Goal: Information Seeking & Learning: Learn about a topic

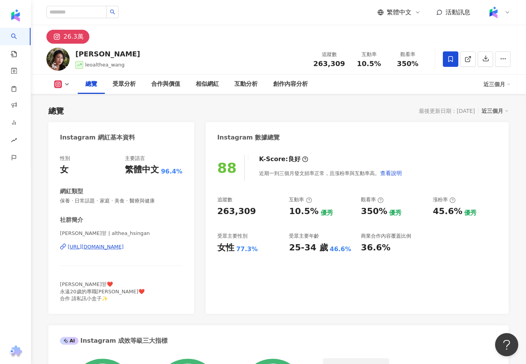
click at [124, 246] on div "https://www.instagram.com/althea_hsingan/" at bounding box center [96, 246] width 56 height 7
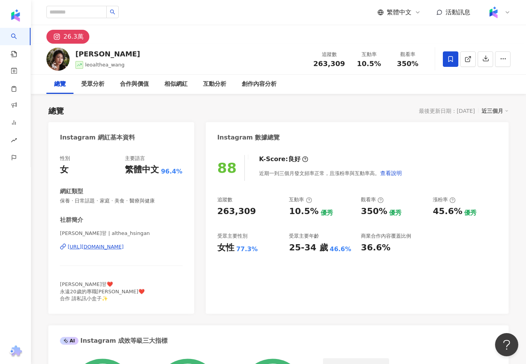
scroll to position [47, 0]
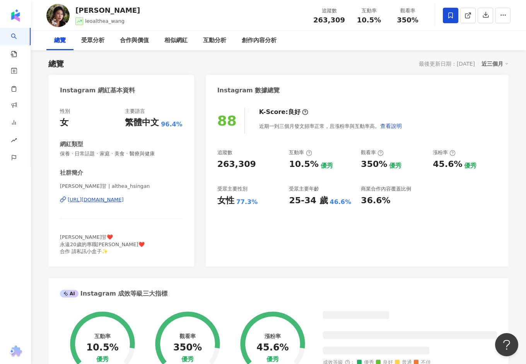
drag, startPoint x: 324, startPoint y: 66, endPoint x: 320, endPoint y: 66, distance: 4.6
click at [320, 66] on div "總覽 最後更新日期：2025/9/12 近三個月" at bounding box center [278, 63] width 460 height 11
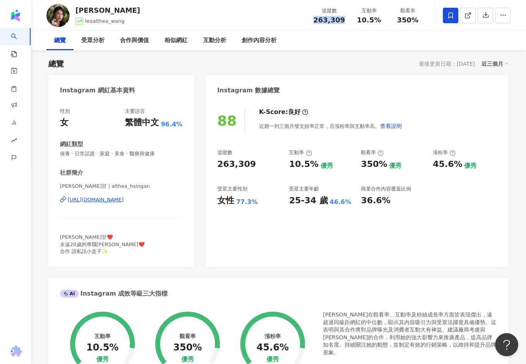
drag, startPoint x: 341, startPoint y: 22, endPoint x: 317, endPoint y: 22, distance: 24.3
click at [316, 22] on div "263,309" at bounding box center [329, 20] width 32 height 8
copy span "263,309"
click at [124, 202] on div "https://www.instagram.com/althea_hsingan/" at bounding box center [96, 199] width 56 height 7
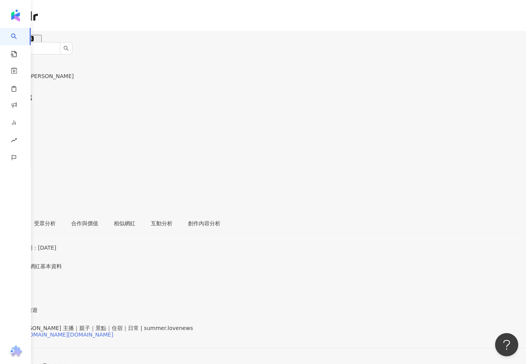
click at [92, 332] on div "https://www.instagram.com/summer.lovenews/" at bounding box center [61, 335] width 106 height 6
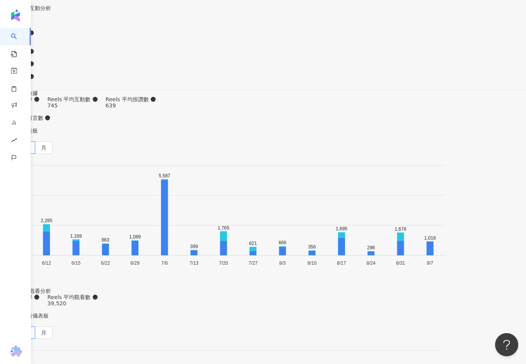
scroll to position [2347, 0]
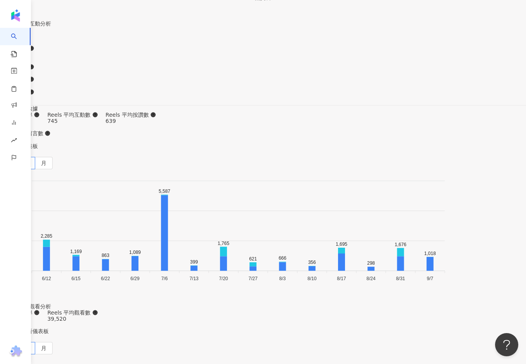
type input "***"
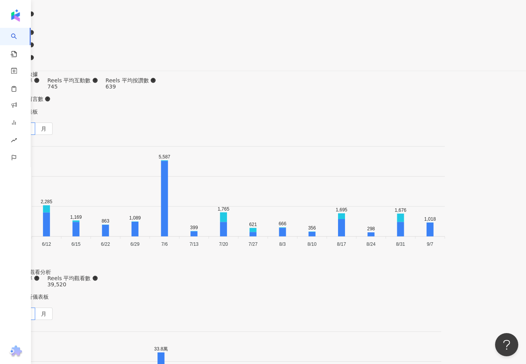
scroll to position [2293, 0]
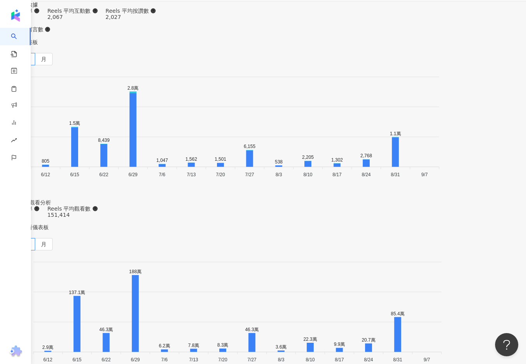
scroll to position [2336, 0]
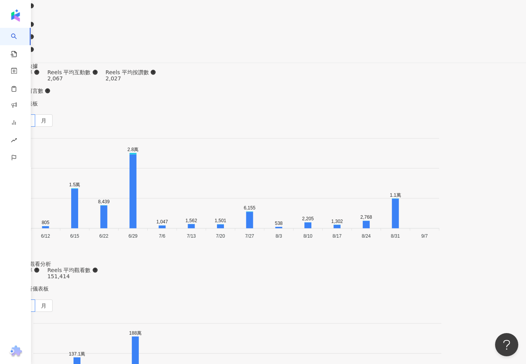
type input "***"
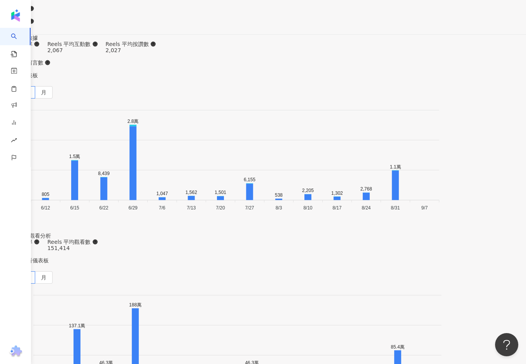
scroll to position [2354, 0]
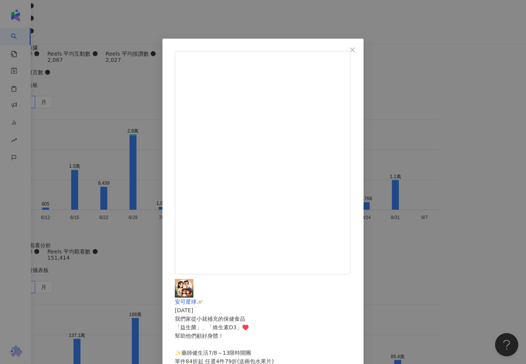
click at [172, 278] on div "安可星球🪐 2025/7/8 我們家從小就補充的保健食品 「益生菌」、「維生素D3」♥️ 幫助他們顧好身體！ ✨藥師健生活7/8～13限時開團 單件84折起 …" at bounding box center [263, 182] width 526 height 364
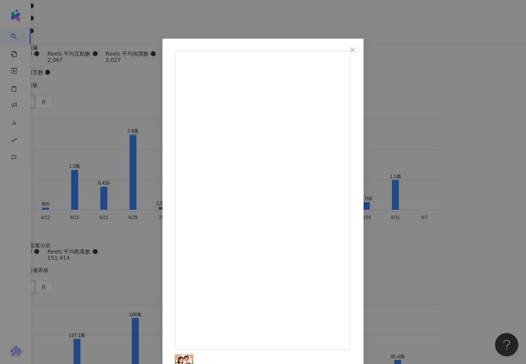
scroll to position [91, 0]
click at [455, 180] on div "安可星球🪐 2025/1/8 449 33 2.1萬 查看原始貼文" at bounding box center [263, 182] width 526 height 364
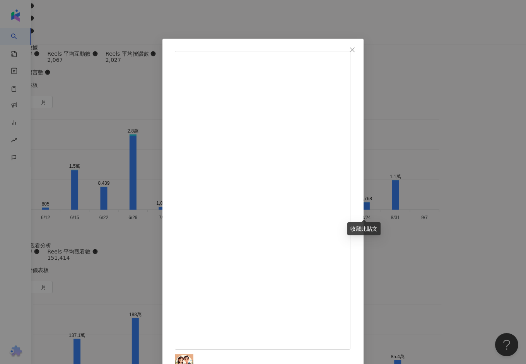
scroll to position [6, 0]
click at [441, 182] on div "安可星球🪐 2024/9/27 芮芮跟弟弟從出生開始 芮媽就有給他們補充益生菌的習慣 但是好的益生菌要怎麼挑？ 才不會花了冤枉錢吃了個寂寞呢😮‍💨 芮媽直接用…" at bounding box center [263, 182] width 526 height 364
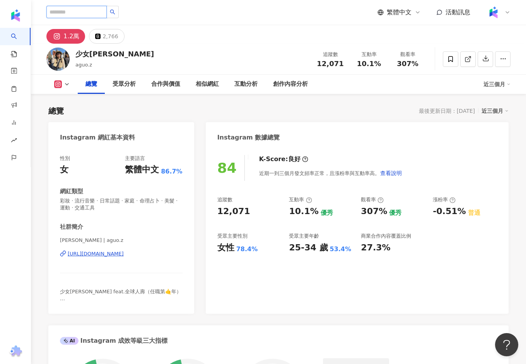
click at [92, 12] on input "search" at bounding box center [76, 12] width 60 height 12
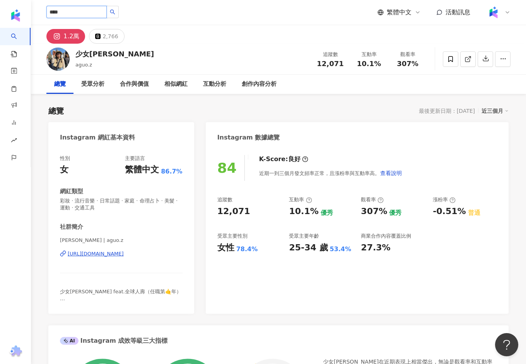
type input "***"
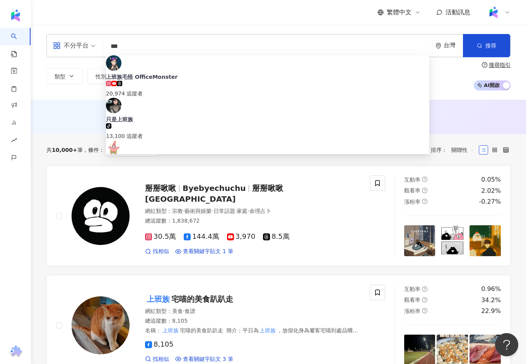
click at [89, 100] on div "AI 推薦 ： 無結果，請嘗試搜尋其他語言關鍵字或條件" at bounding box center [278, 117] width 495 height 34
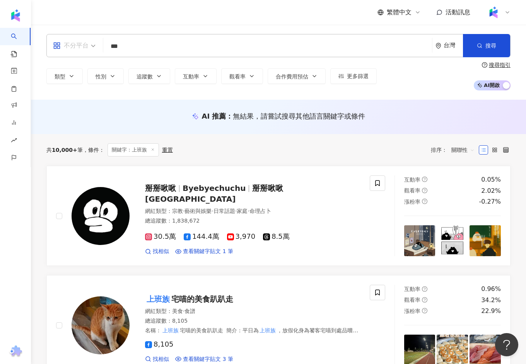
click at [87, 45] on div "不分平台" at bounding box center [71, 45] width 36 height 12
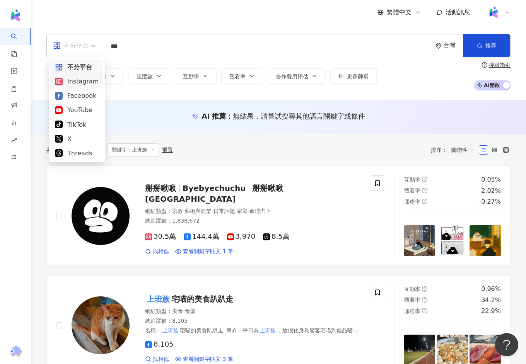
click at [85, 83] on div "Instagram" at bounding box center [77, 82] width 44 height 10
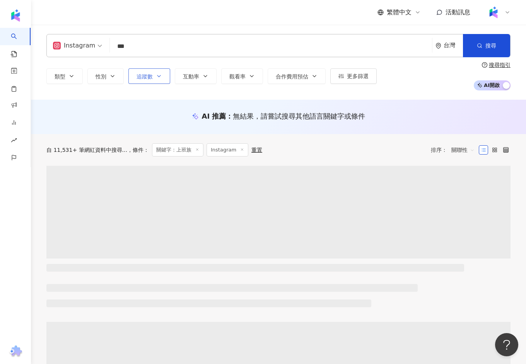
click at [152, 78] on span "追蹤數" at bounding box center [144, 76] width 16 height 6
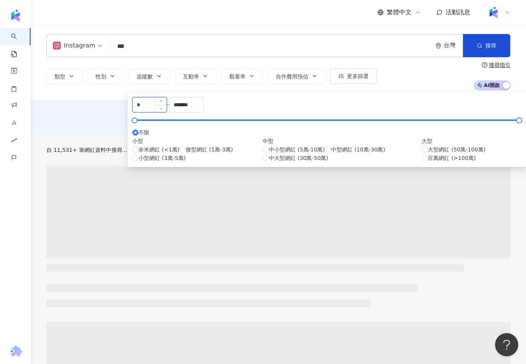
click at [167, 112] on input "*" at bounding box center [150, 104] width 34 height 15
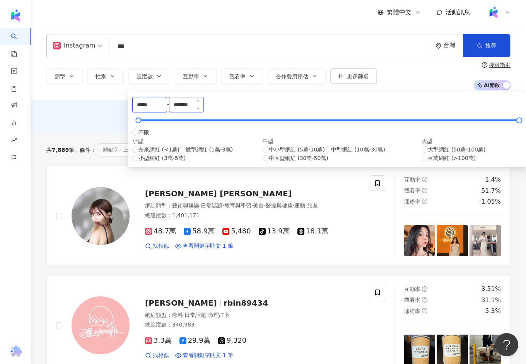
type input "*****"
click at [203, 108] on input "*******" at bounding box center [186, 104] width 34 height 15
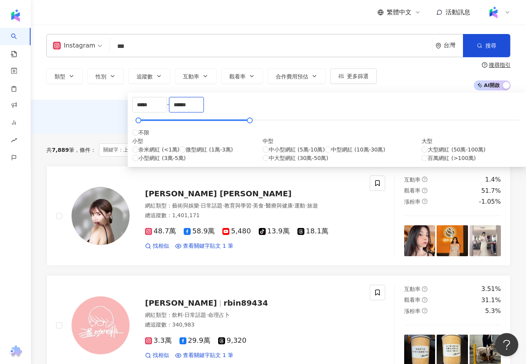
type input "******"
click at [108, 119] on div "AI 推薦 ： 無結果，請嘗試搜尋其他語言關鍵字或條件" at bounding box center [278, 116] width 464 height 10
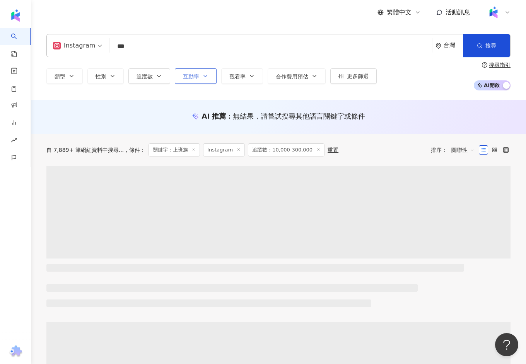
click at [192, 77] on span "互動率" at bounding box center [191, 76] width 16 height 6
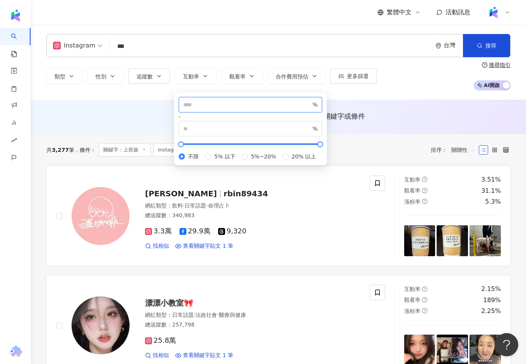
click at [203, 108] on input "number" at bounding box center [247, 104] width 128 height 9
type input "***"
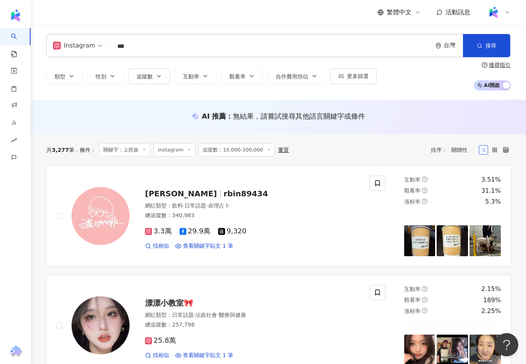
click at [73, 130] on div "AI 推薦 ： 無結果，請嘗試搜尋其他語言關鍵字或條件" at bounding box center [278, 117] width 495 height 34
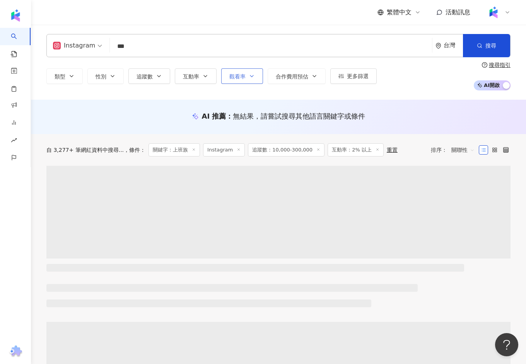
click at [256, 71] on button "觀看率" at bounding box center [242, 75] width 42 height 15
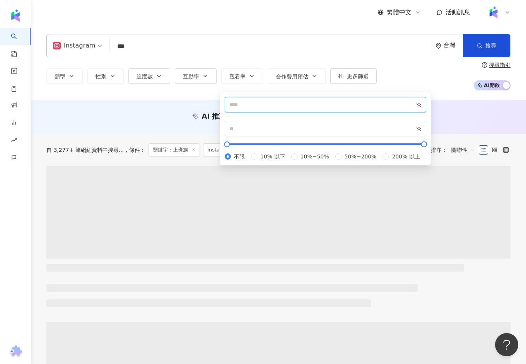
click at [243, 109] on input "number" at bounding box center [322, 104] width 186 height 9
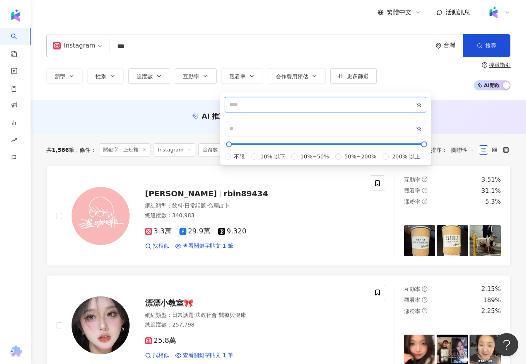
type input "***"
click at [168, 120] on div "AI 推薦 ： 無結果，請嘗試搜尋其他語言關鍵字或條件" at bounding box center [278, 116] width 464 height 10
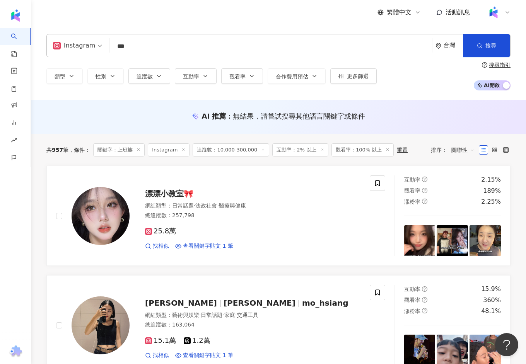
click at [136, 48] on input "***" at bounding box center [271, 46] width 316 height 15
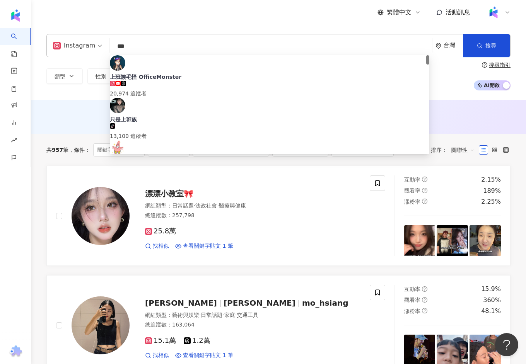
click at [136, 48] on input "***" at bounding box center [271, 46] width 316 height 15
paste input "*******"
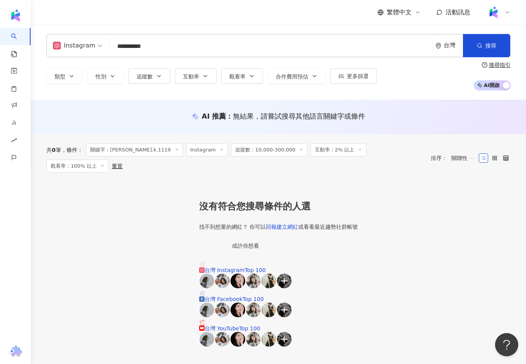
click at [170, 49] on input "**********" at bounding box center [271, 46] width 316 height 15
click at [168, 49] on input "**********" at bounding box center [271, 46] width 316 height 15
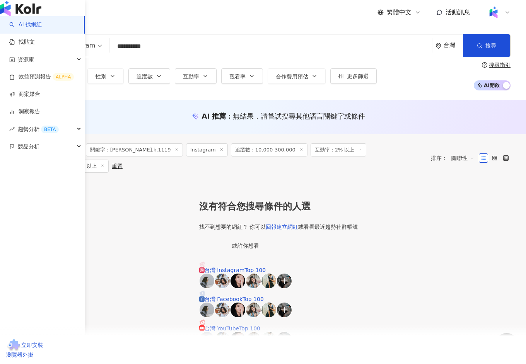
type input "**********"
click at [13, 16] on img "button" at bounding box center [20, 8] width 41 height 15
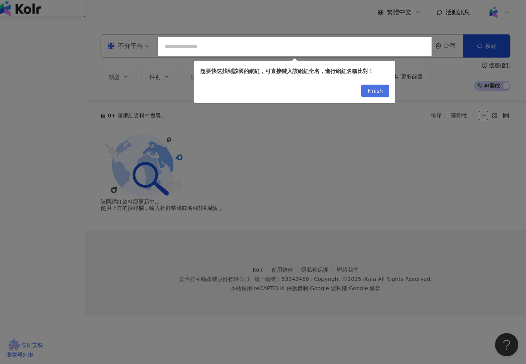
click at [383, 90] on button "Finish" at bounding box center [375, 91] width 28 height 12
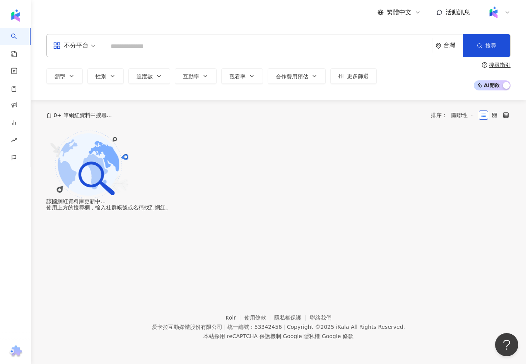
click at [253, 51] on input "search" at bounding box center [267, 46] width 322 height 15
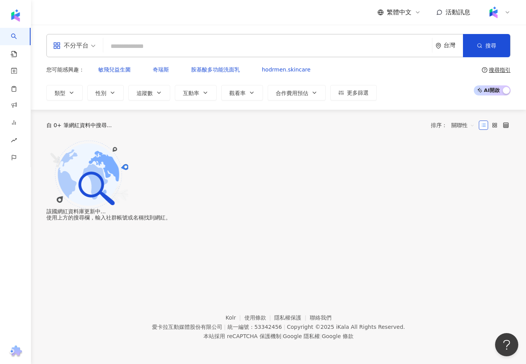
paste input "**********"
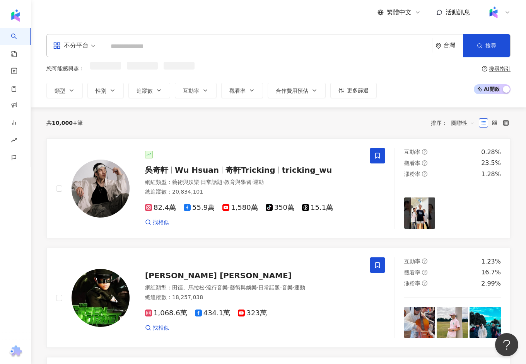
type input "**********"
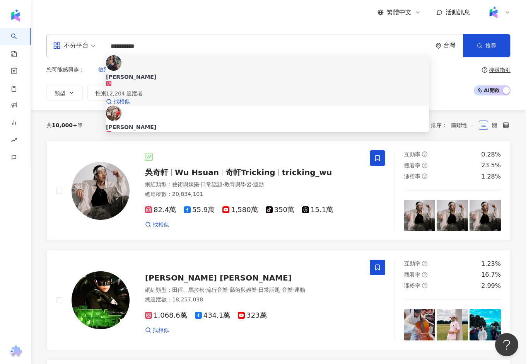
click at [201, 81] on div "12,204 追蹤者" at bounding box center [267, 89] width 323 height 17
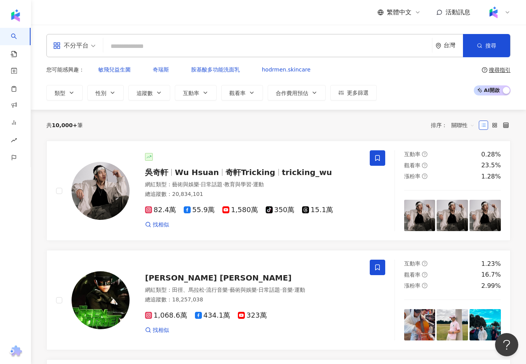
paste input "**********"
type input "**********"
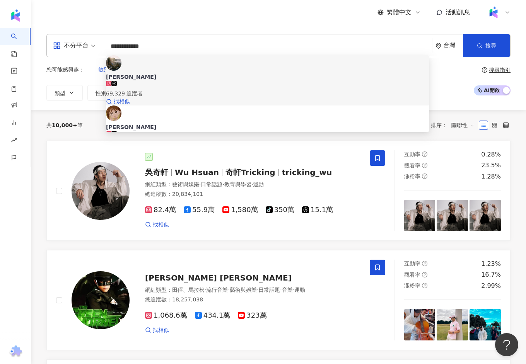
click at [197, 81] on div "69,329 追蹤者" at bounding box center [267, 89] width 323 height 17
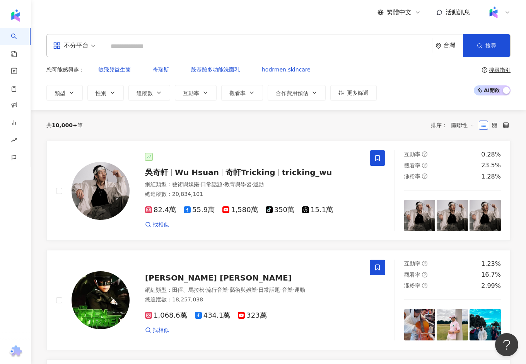
click at [150, 49] on input "search" at bounding box center [267, 46] width 322 height 15
paste input "*******"
type input "*******"
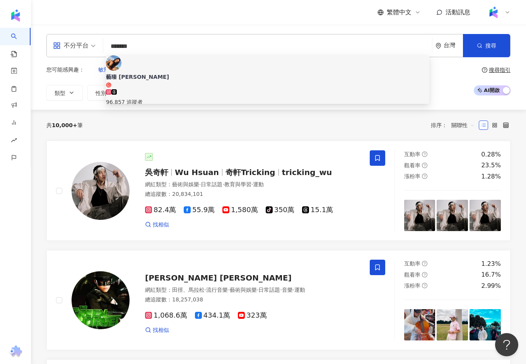
click at [175, 98] on div "96,857 追蹤者" at bounding box center [267, 102] width 323 height 9
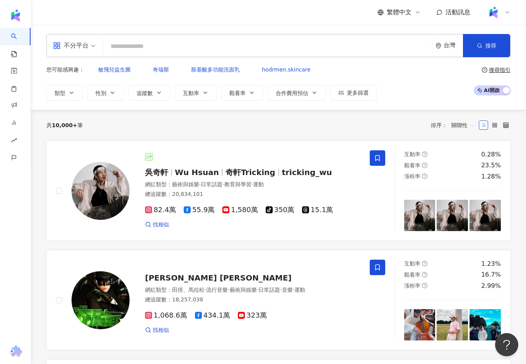
paste input "********"
type input "********"
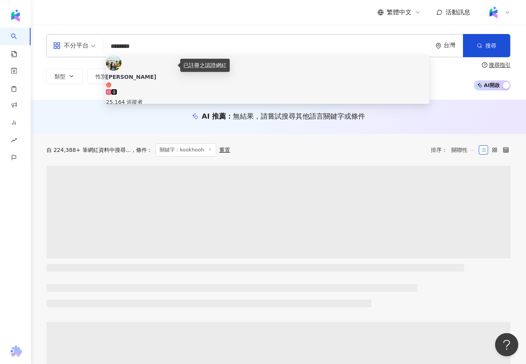
click at [111, 82] on icon at bounding box center [108, 84] width 5 height 5
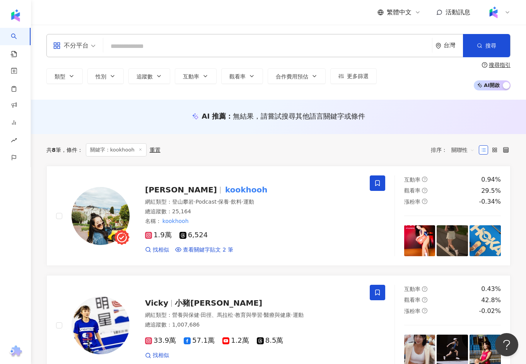
click at [164, 49] on input "search" at bounding box center [267, 46] width 322 height 15
paste input "**********"
type input "**********"
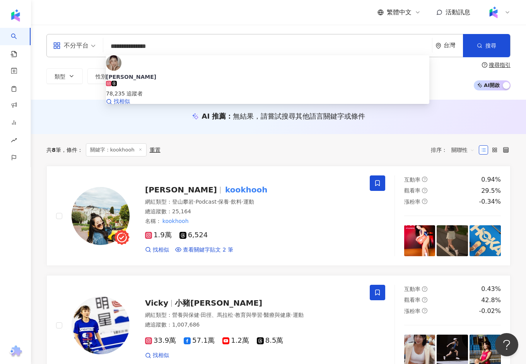
click at [161, 73] on div "Miars Liutzuhan" at bounding box center [267, 77] width 323 height 8
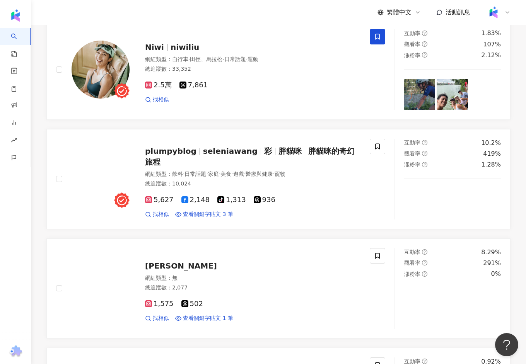
scroll to position [648, 0]
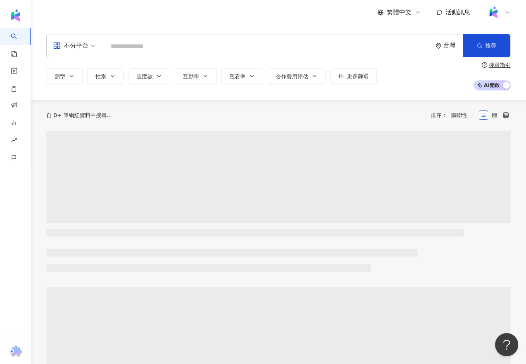
click at [140, 41] on input "search" at bounding box center [267, 46] width 322 height 15
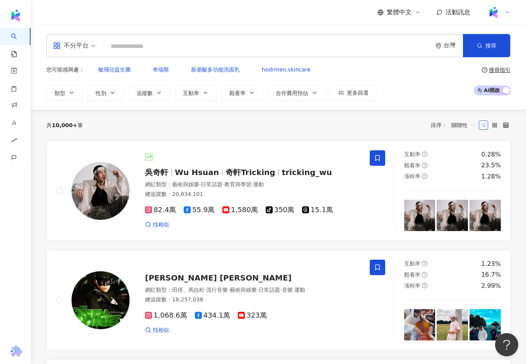
click at [80, 45] on div "不分平台" at bounding box center [71, 45] width 36 height 12
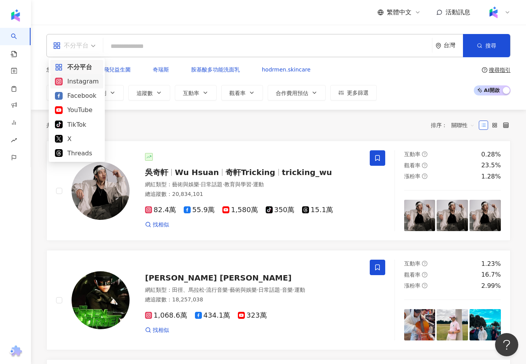
click at [85, 80] on div "Instagram" at bounding box center [77, 82] width 44 height 10
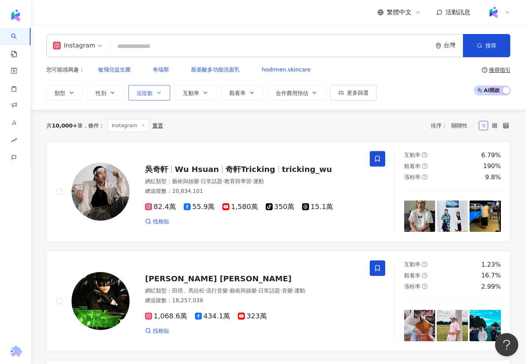
click at [146, 90] on span "追蹤數" at bounding box center [144, 93] width 16 height 6
type input "*"
type input "*******"
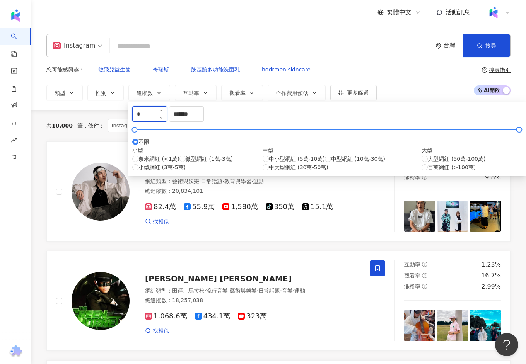
click at [167, 119] on input "*" at bounding box center [150, 114] width 34 height 15
type input "*****"
click at [203, 117] on input "*******" at bounding box center [186, 114] width 34 height 15
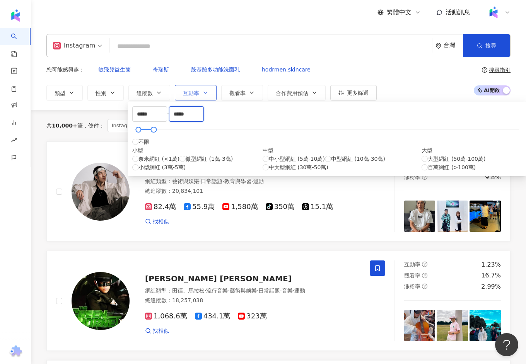
type input "*****"
click at [180, 85] on button "互動率" at bounding box center [196, 92] width 42 height 15
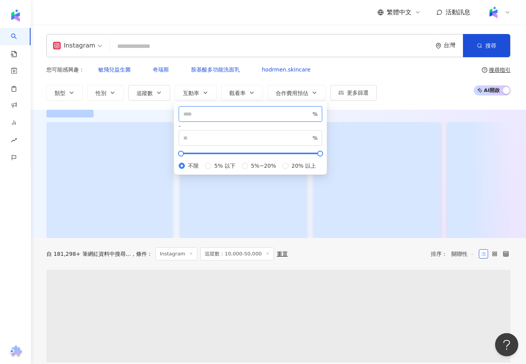
click at [190, 117] on input "number" at bounding box center [247, 114] width 128 height 9
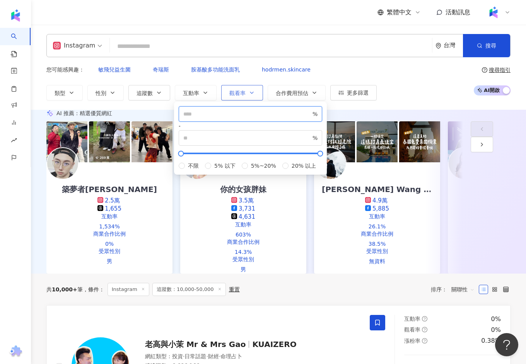
type input "***"
click at [242, 90] on span "觀看率" at bounding box center [237, 93] width 16 height 6
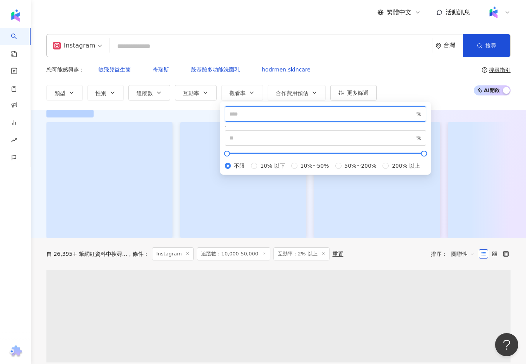
click at [250, 117] on input "number" at bounding box center [322, 114] width 186 height 9
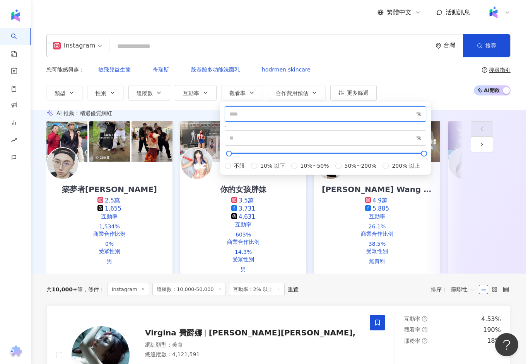
type input "***"
click at [409, 80] on div "您可能感興趣： 敏飛兒益生菌 奇瑞斯 胺基酸多功能洗面乳 hodrmen.skincare 類型 性別 追蹤數 互動率 觀看率 合作費用預估 更多篩選 ***…" at bounding box center [278, 81] width 464 height 39
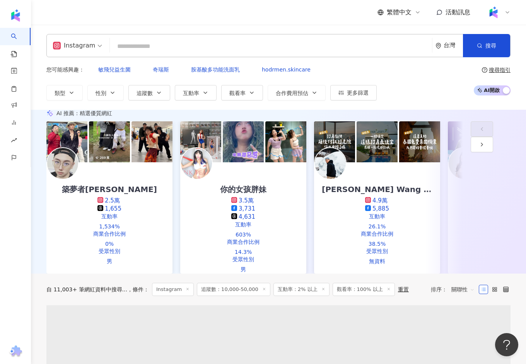
click at [153, 41] on input "search" at bounding box center [271, 46] width 316 height 15
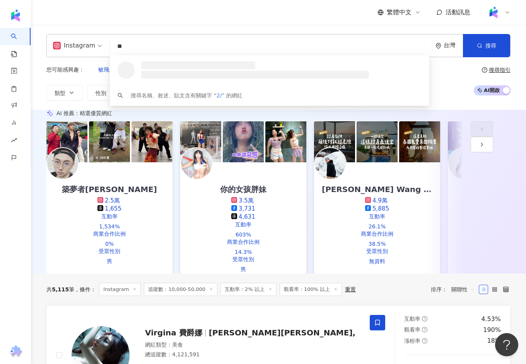
type input "*"
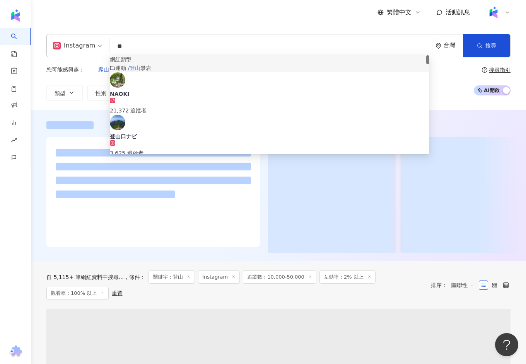
click at [40, 110] on div at bounding box center [278, 186] width 495 height 152
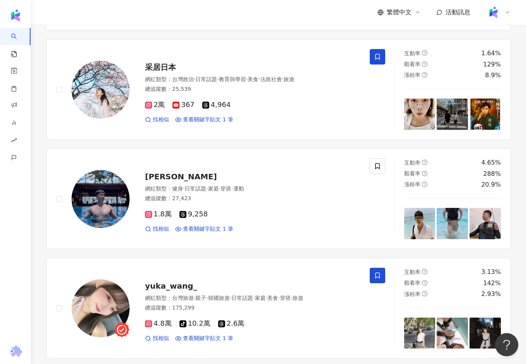
scroll to position [977, 0]
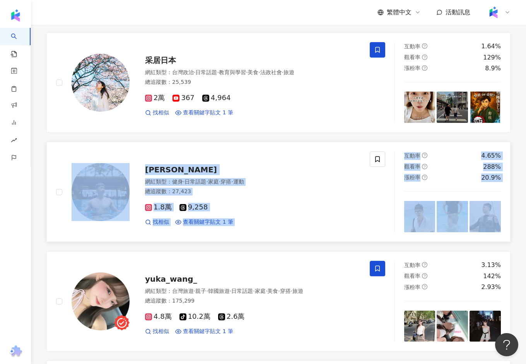
click at [186, 152] on div "陳夏佐 網紅類型 ： 健身 · 日常話題 · 家庭 · 穿搭 · 運動 總追蹤數 ： 27,423 1.8萬 9,258 找相似 查看關鍵字貼文 1 筆" at bounding box center [212, 192] width 313 height 81
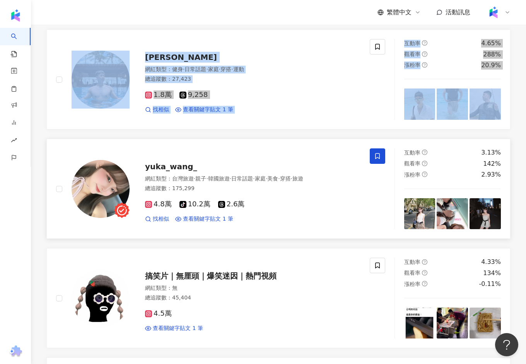
click at [60, 168] on div at bounding box center [92, 188] width 73 height 81
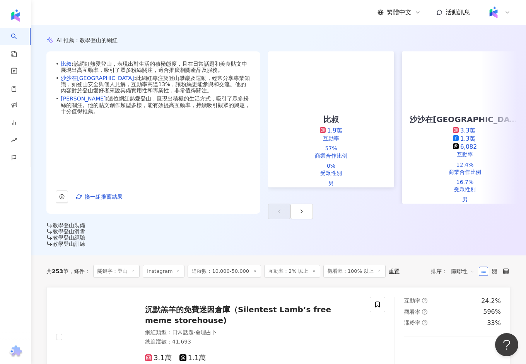
scroll to position [0, 0]
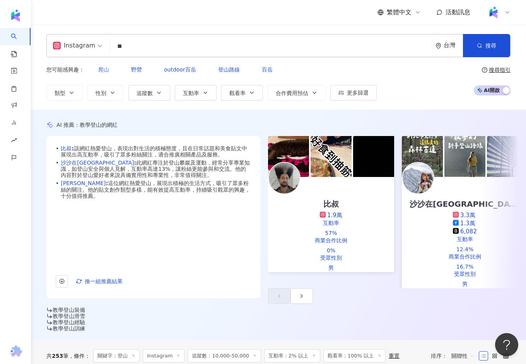
click at [100, 66] on span "爬山" at bounding box center [103, 69] width 11 height 6
type input "**"
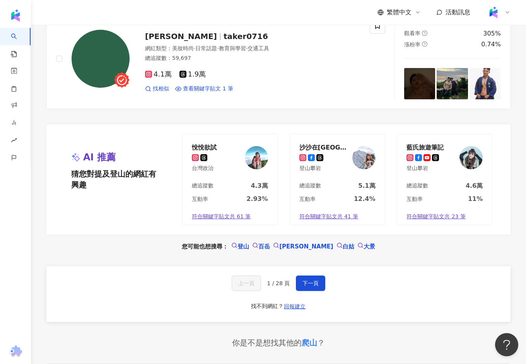
scroll to position [1591, 0]
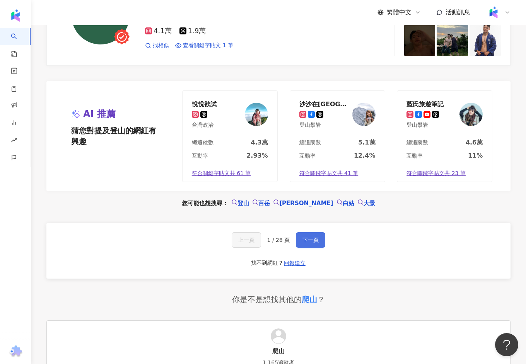
click at [318, 232] on button "下一頁" at bounding box center [310, 239] width 29 height 15
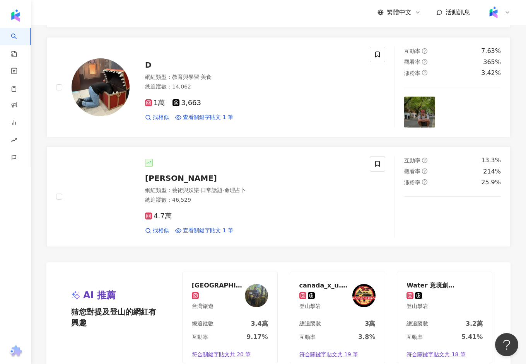
scroll to position [1677, 0]
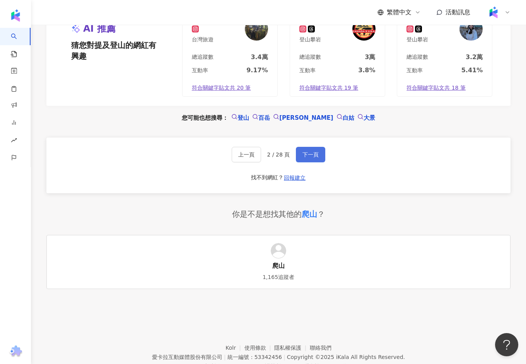
click at [313, 147] on button "下一頁" at bounding box center [310, 154] width 29 height 15
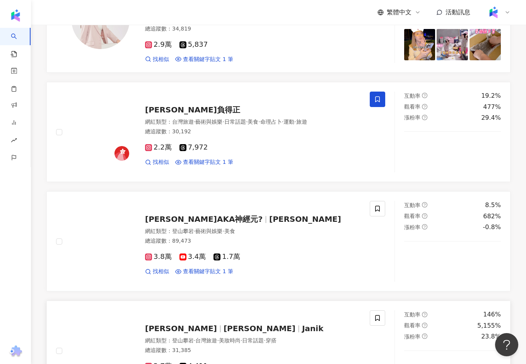
scroll to position [604, 0]
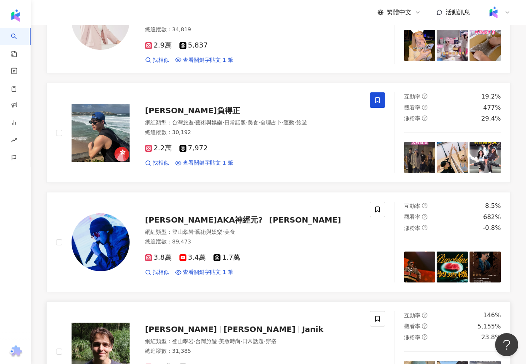
click at [226, 318] on div "雅尼克 Janik 雅尼克 Janik 網紅類型 ： 登山攀岩 · 台灣旅遊 · 美妝時尚 · 日常話題 · 穿搭 總追蹤數 ： 31,385 2.7萬 4,…" at bounding box center [244, 352] width 231 height 68
click at [163, 106] on span "張棋富負得正" at bounding box center [192, 110] width 95 height 9
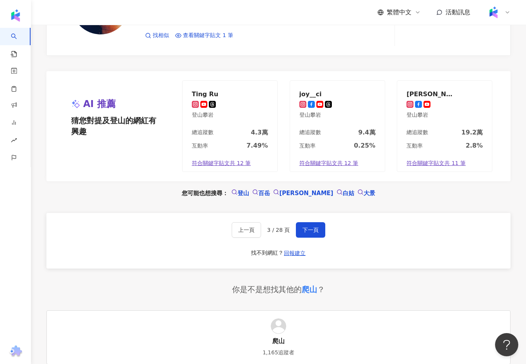
scroll to position [1677, 0]
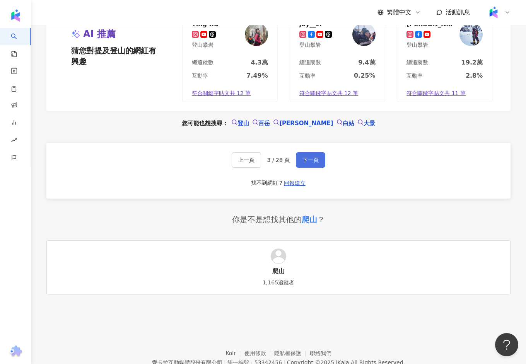
click at [301, 152] on button "下一頁" at bounding box center [310, 159] width 29 height 15
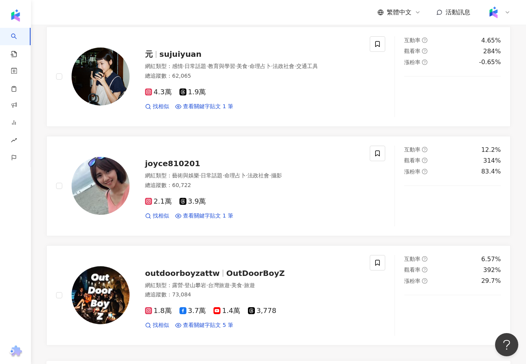
scroll to position [1306, 0]
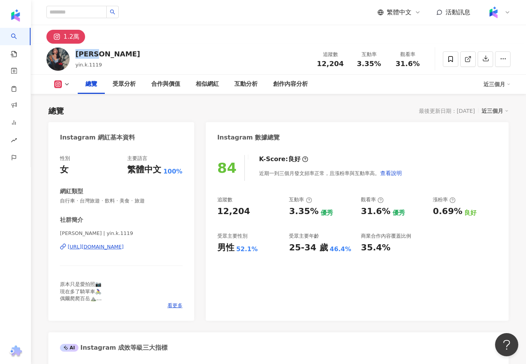
drag, startPoint x: 109, startPoint y: 56, endPoint x: 75, endPoint y: 55, distance: 34.0
click at [75, 55] on div "[PERSON_NAME].k.1119 追蹤數 12,204 互動率 3.35% 觀看率 31.6%" at bounding box center [278, 59] width 495 height 31
copy div "[PERSON_NAME]"
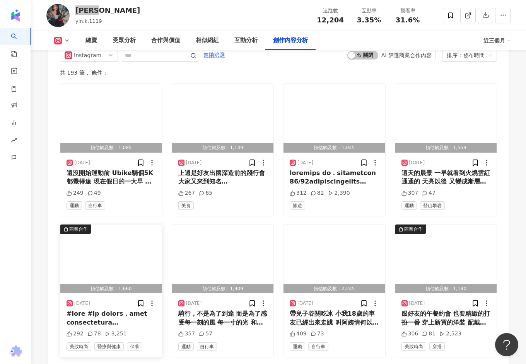
scroll to position [2243, 0]
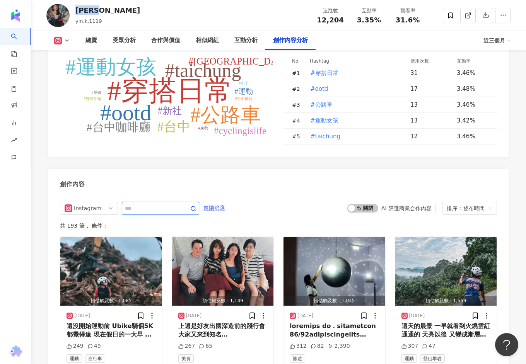
click at [128, 204] on input "text" at bounding box center [152, 208] width 54 height 9
type input "*"
type input "*********"
type input "*"
type input "***"
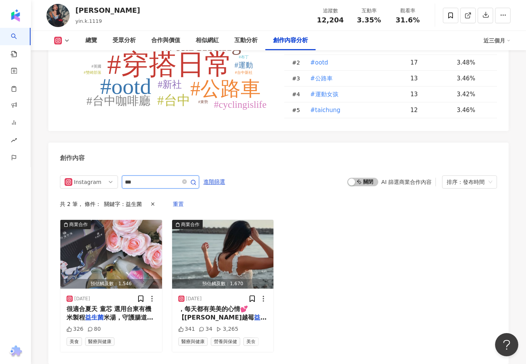
scroll to position [2278, 0]
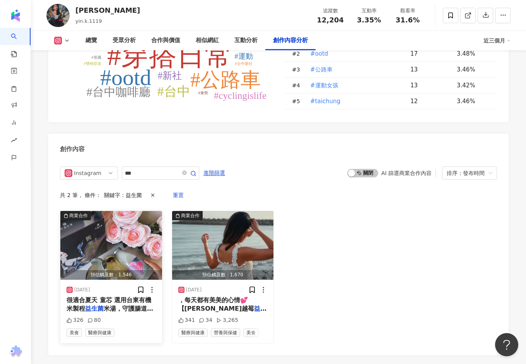
click at [124, 233] on img "button" at bounding box center [111, 245] width 102 height 69
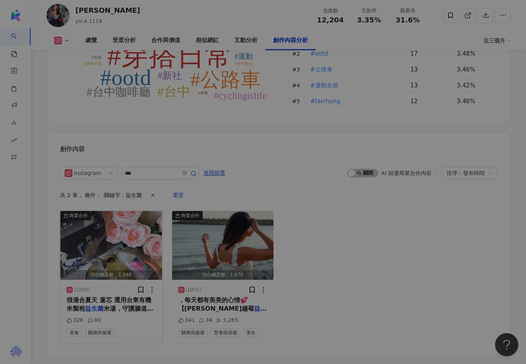
click at [124, 233] on div "View post on Instagram 查看原始貼文" at bounding box center [263, 182] width 526 height 364
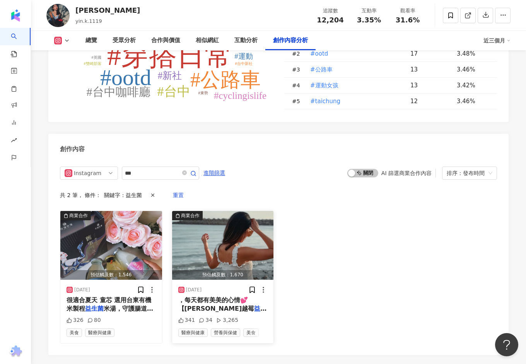
click at [234, 235] on img "button" at bounding box center [223, 245] width 102 height 69
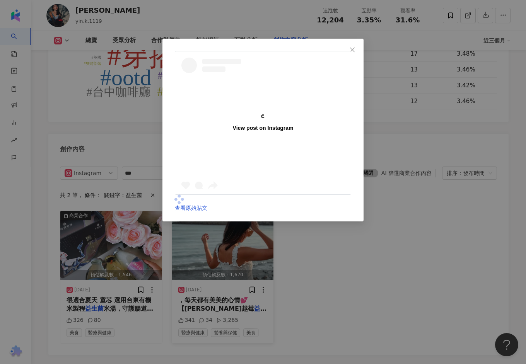
click at [234, 235] on div "View post on Instagram 查看原始貼文" at bounding box center [263, 182] width 526 height 364
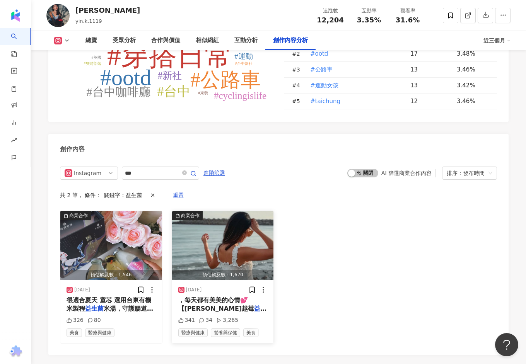
click at [234, 235] on img "button" at bounding box center [223, 245] width 102 height 69
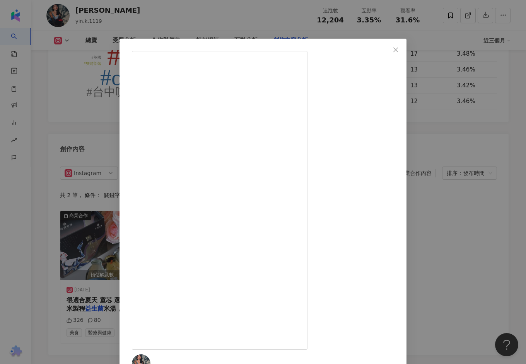
click at [481, 202] on div "[PERSON_NAME] [DATE] 自信的女人，應該從內而外呵護自己 但只要稍稍不注意，就容易反覆出現症狀，應該是大部分女生都有的困擾 我每天都會補充1…" at bounding box center [263, 182] width 526 height 364
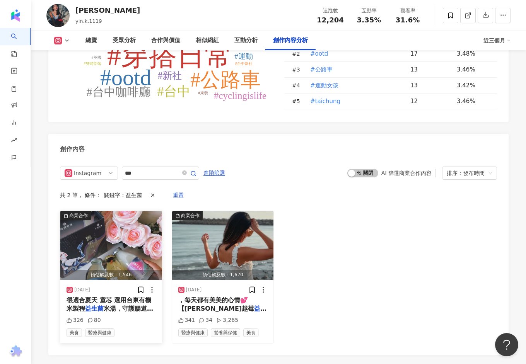
click at [130, 240] on img "button" at bounding box center [111, 245] width 102 height 69
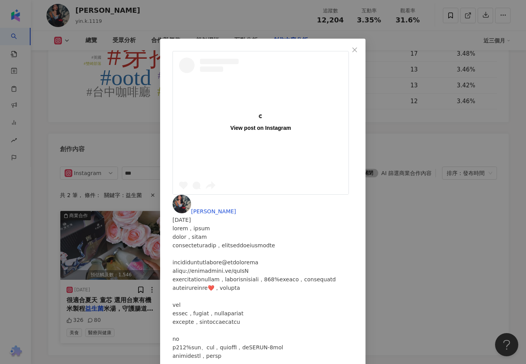
click at [130, 240] on div "View post on Instagram [PERSON_NAME] [DATE] 326 80 查看原始貼文" at bounding box center [263, 182] width 526 height 364
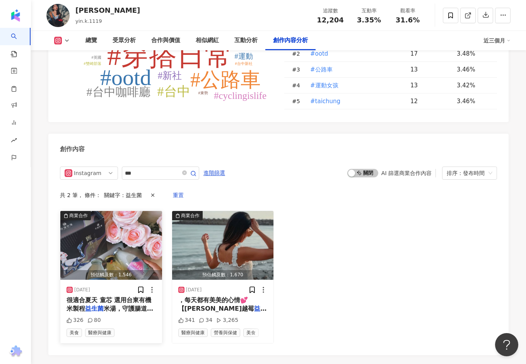
click at [130, 240] on img "button" at bounding box center [111, 245] width 102 height 69
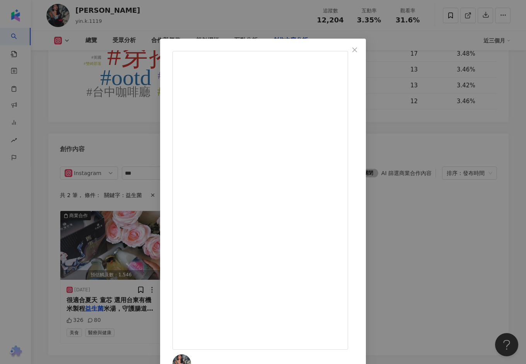
click at [504, 153] on div "茵茵かおり 2025/4/14 326 80 查看原始貼文" at bounding box center [263, 182] width 526 height 364
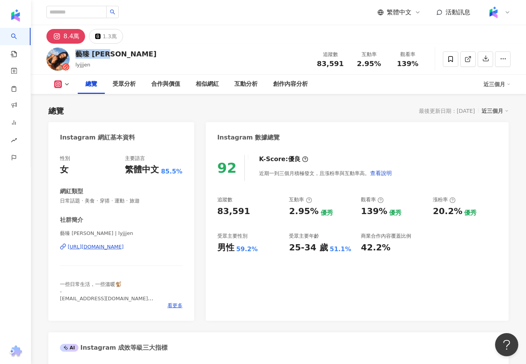
drag, startPoint x: 114, startPoint y: 56, endPoint x: 77, endPoint y: 54, distance: 37.5
click at [77, 54] on div "藝臻 Jane lyjjjen 追蹤數 83,591 互動率 2.95% 觀看率 139%" at bounding box center [278, 59] width 495 height 31
copy div "藝臻 Jane"
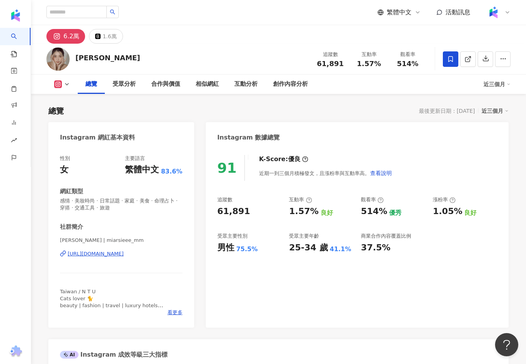
drag, startPoint x: 99, startPoint y: 62, endPoint x: 77, endPoint y: 58, distance: 22.4
click at [77, 58] on div "Miars [PERSON_NAME] 追蹤數 61,891 互動率 1.57% 觀看率 514%" at bounding box center [278, 59] width 495 height 31
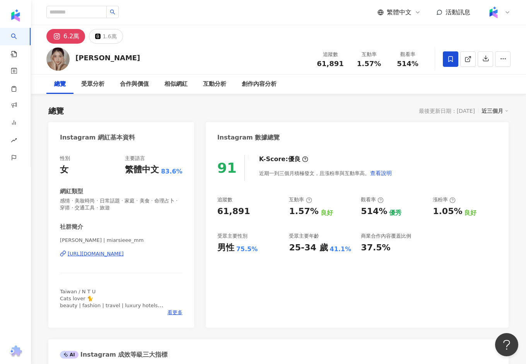
copy div "[PERSON_NAME]"
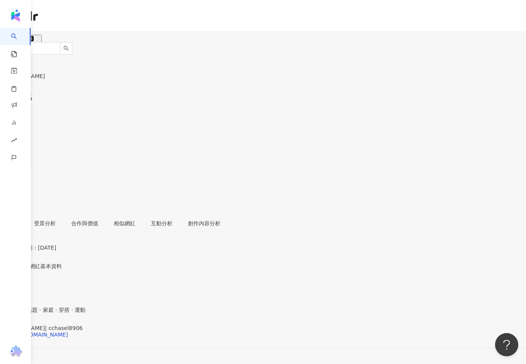
scroll to position [70, 0]
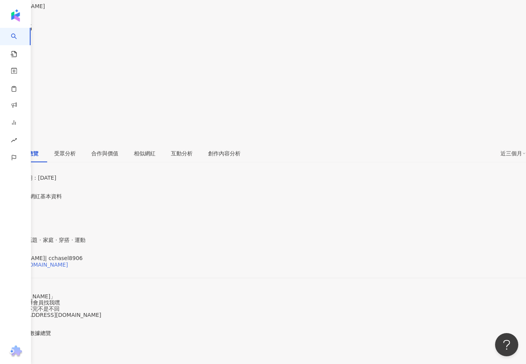
click at [68, 262] on div "https://www.instagram.com/cchasel8906/" at bounding box center [38, 265] width 60 height 6
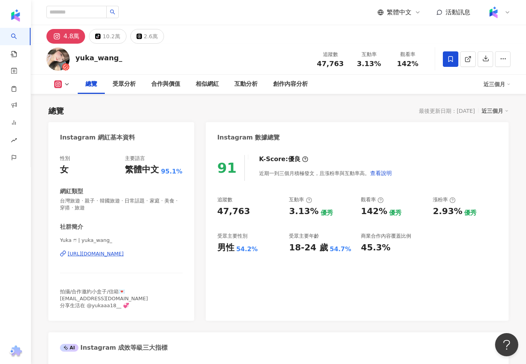
click at [97, 250] on div "[URL][DOMAIN_NAME]" at bounding box center [96, 253] width 56 height 7
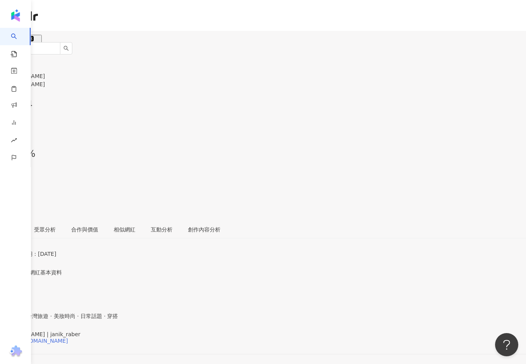
click at [68, 291] on div "[URL][DOMAIN_NAME]" at bounding box center [38, 341] width 60 height 6
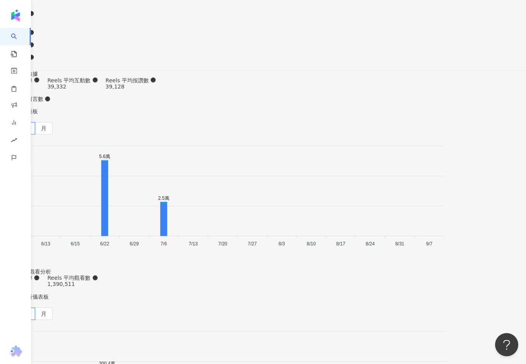
scroll to position [2228, 0]
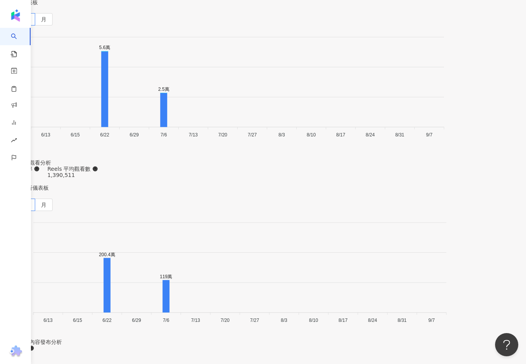
scroll to position [2236, 0]
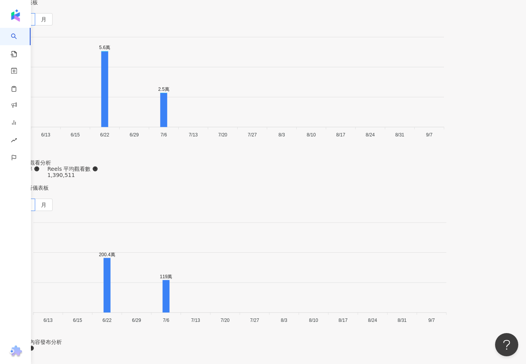
type input "*"
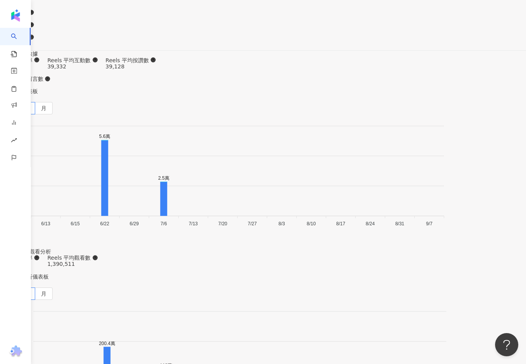
type input "*"
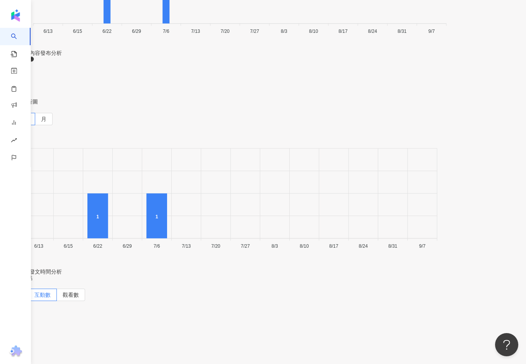
scroll to position [2133, 0]
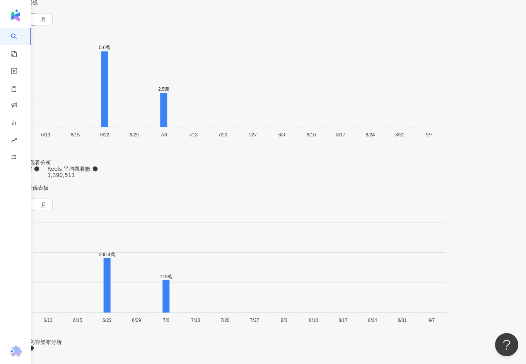
scroll to position [2308, 0]
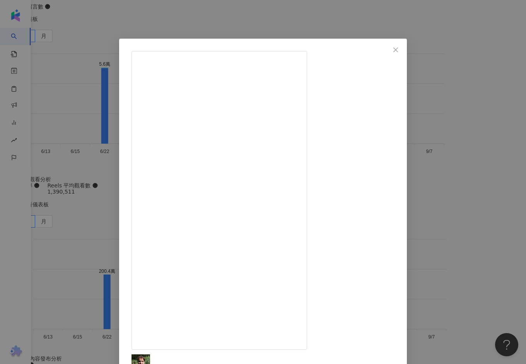
click at [420, 151] on div "雅尼克 Janik 2025/6/22 Early morning swims at this place hit different ✨ @jacob.lt…" at bounding box center [263, 182] width 526 height 364
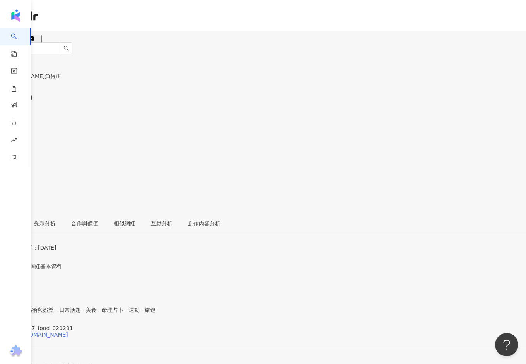
click at [68, 291] on div "[URL][DOMAIN_NAME]" at bounding box center [38, 335] width 60 height 6
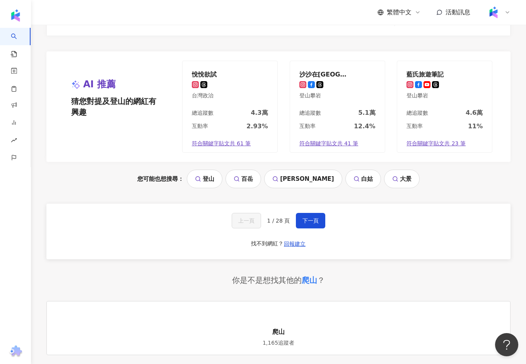
scroll to position [1677, 0]
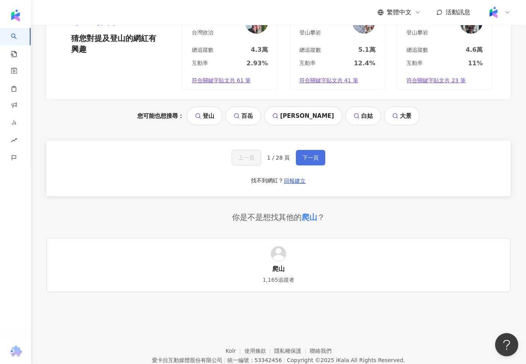
click at [310, 155] on span "下一頁" at bounding box center [310, 158] width 16 height 6
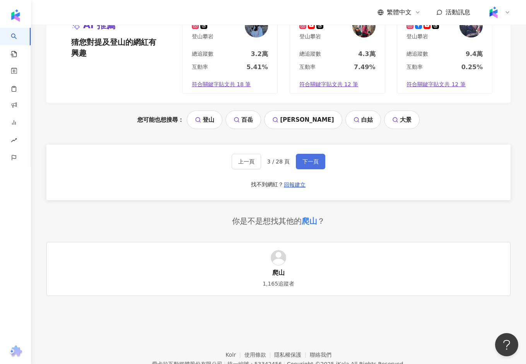
click at [309, 154] on button "下一頁" at bounding box center [310, 161] width 29 height 15
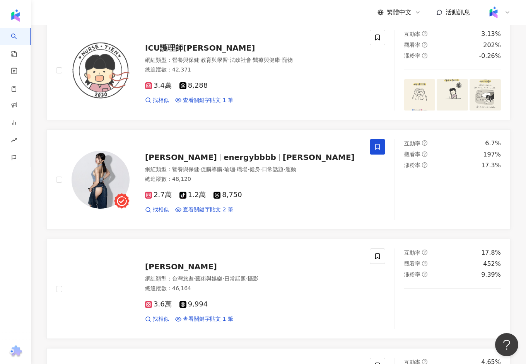
scroll to position [1092, 0]
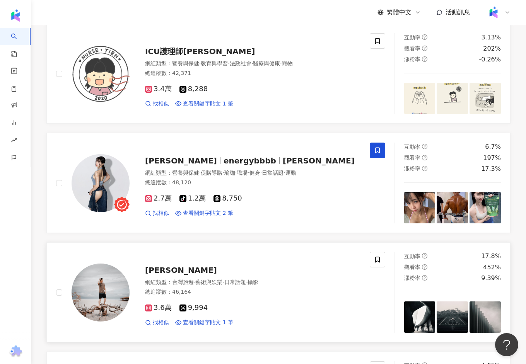
click at [167, 266] on span "[PERSON_NAME]" at bounding box center [181, 270] width 72 height 9
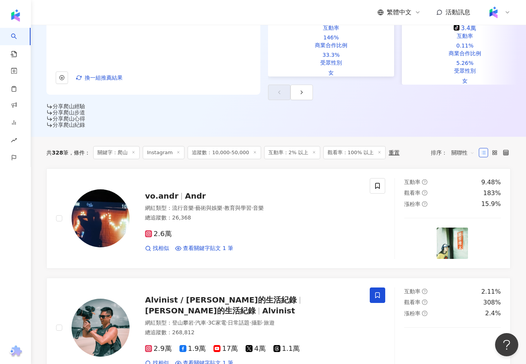
scroll to position [192, 0]
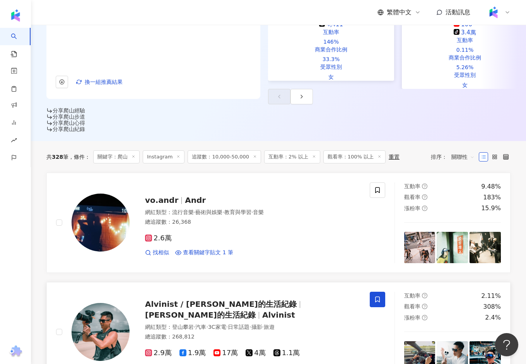
click at [190, 300] on span "Alvinist / 艾爾文的生活紀錄" at bounding box center [221, 304] width 152 height 9
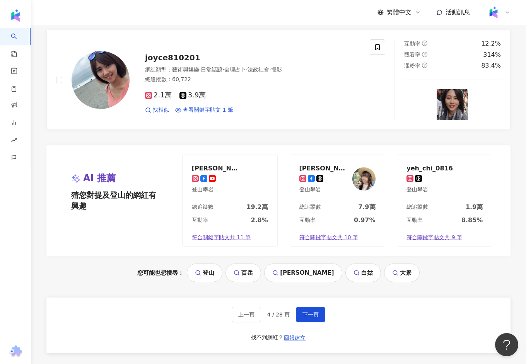
scroll to position [1677, 0]
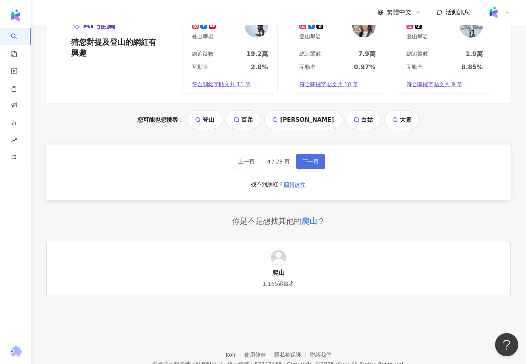
click at [303, 154] on button "下一頁" at bounding box center [310, 161] width 29 height 15
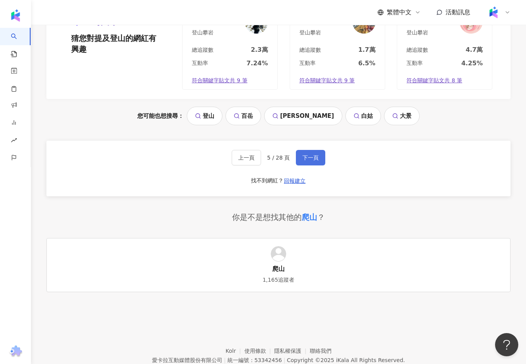
click at [306, 155] on span "下一頁" at bounding box center [310, 158] width 16 height 6
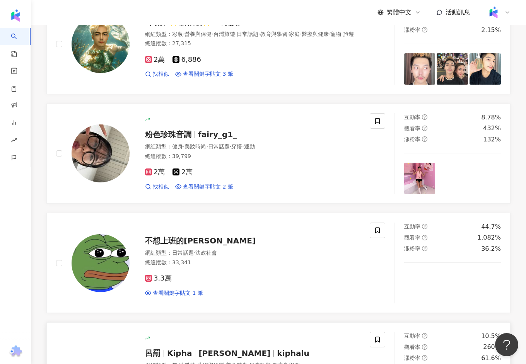
scroll to position [1323, 0]
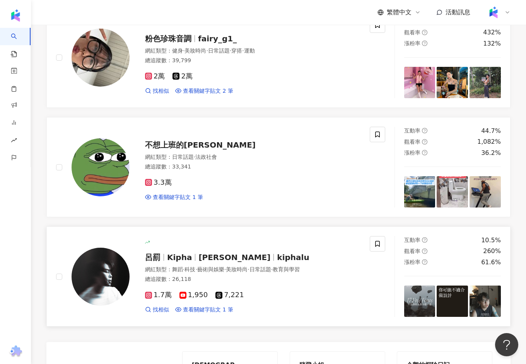
click at [215, 253] on span "Ryan Lu" at bounding box center [234, 257] width 72 height 9
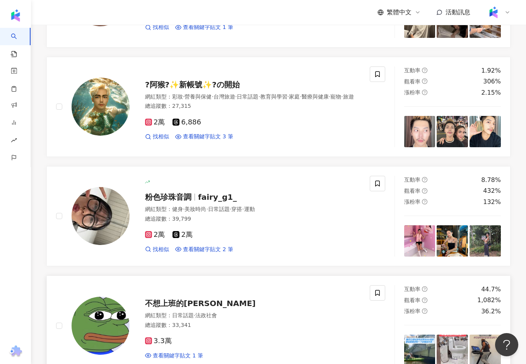
scroll to position [1163, 0]
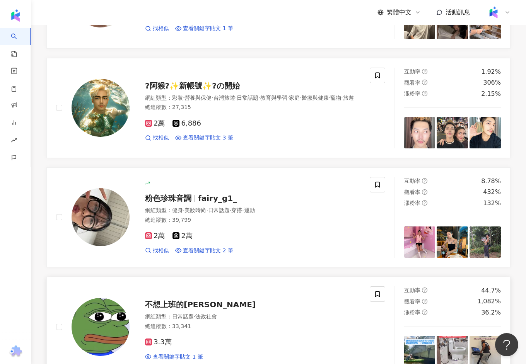
click at [157, 194] on span "粉色珍珠音調" at bounding box center [168, 198] width 46 height 9
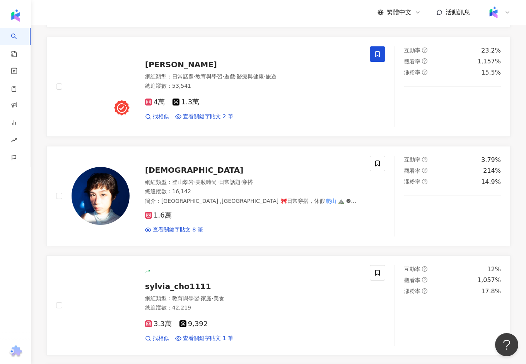
scroll to position [742, 0]
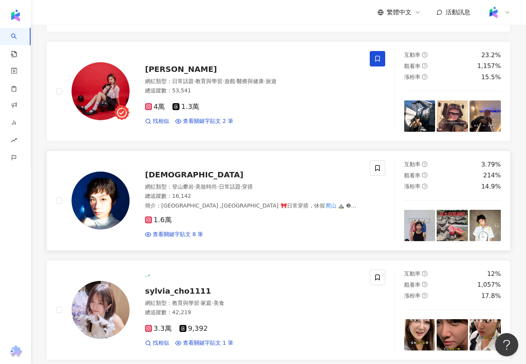
click at [153, 170] on span "曼仙" at bounding box center [194, 174] width 98 height 9
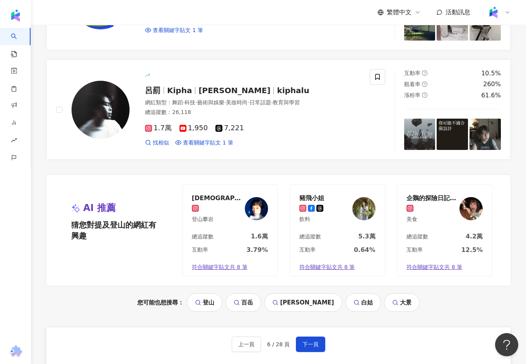
scroll to position [1605, 0]
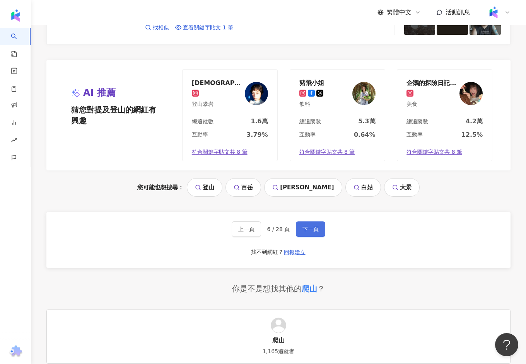
click at [299, 221] on button "下一頁" at bounding box center [310, 228] width 29 height 15
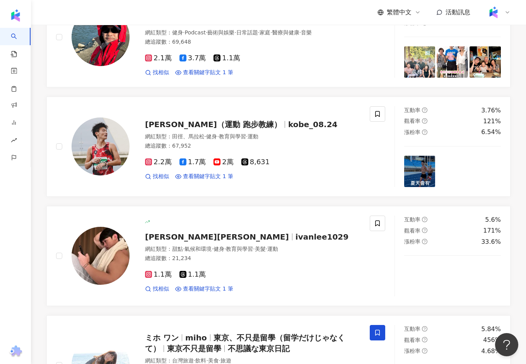
scroll to position [570, 0]
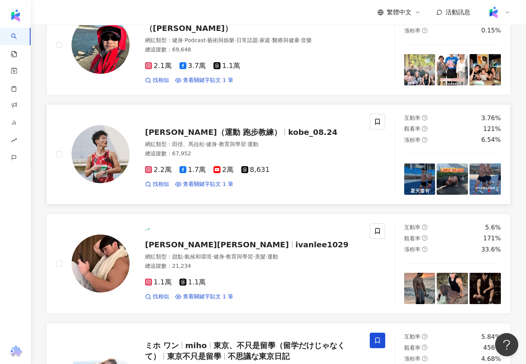
click at [197, 128] on span "黃俊麒 （運動 跑步教練）" at bounding box center [213, 132] width 136 height 9
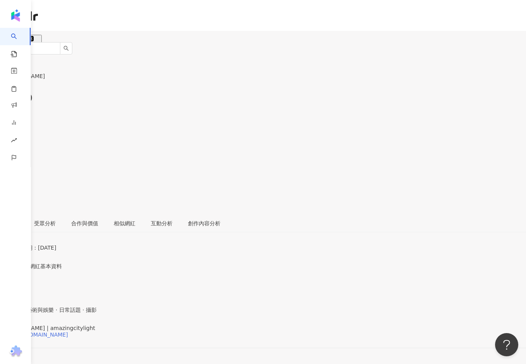
click at [68, 332] on div "[URL][DOMAIN_NAME]" at bounding box center [38, 335] width 60 height 6
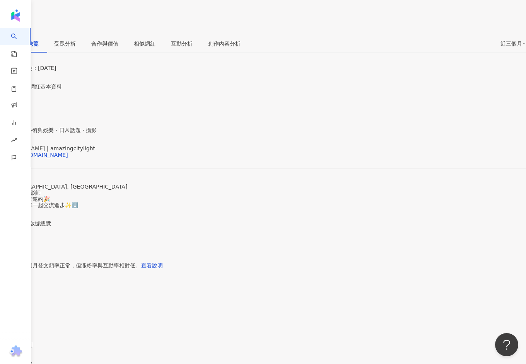
scroll to position [184, 0]
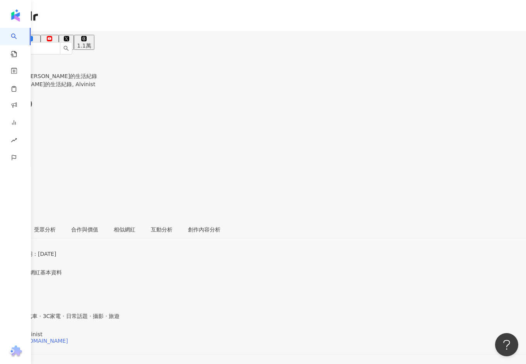
click at [68, 291] on div "[URL][DOMAIN_NAME]" at bounding box center [38, 341] width 60 height 6
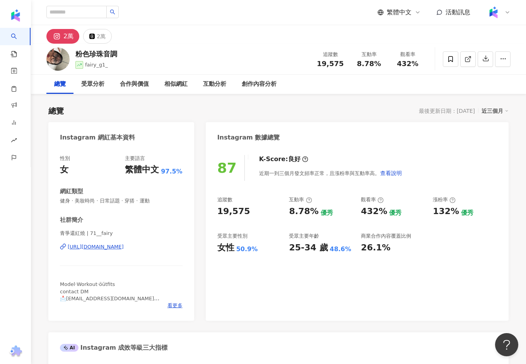
click at [99, 247] on div "https://www.instagram.com/71__fairy/" at bounding box center [96, 246] width 56 height 7
drag, startPoint x: 129, startPoint y: 56, endPoint x: 78, endPoint y: 53, distance: 51.1
click at [78, 53] on div "粉色珍珠音調 fairy_g1_ 追蹤數 19,575 互動率 8.78% 觀看率 432%" at bounding box center [278, 59] width 495 height 31
copy div "粉色珍珠音調"
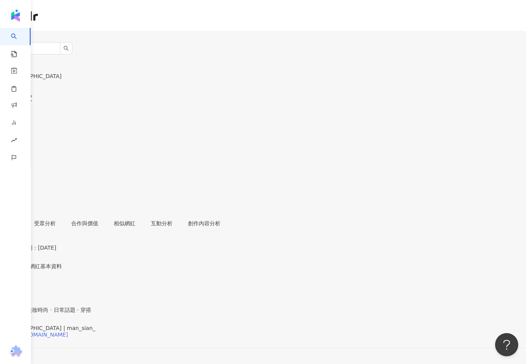
click at [68, 291] on div "[URL][DOMAIN_NAME]" at bounding box center [38, 335] width 60 height 6
drag, startPoint x: 93, startPoint y: 54, endPoint x: 72, endPoint y: 54, distance: 21.6
click at [72, 54] on div "曼仙 追蹤數 16,142 互動率 3.79% 觀看率 214%" at bounding box center [263, 132] width 526 height 164
copy div "[DEMOGRAPHIC_DATA]"
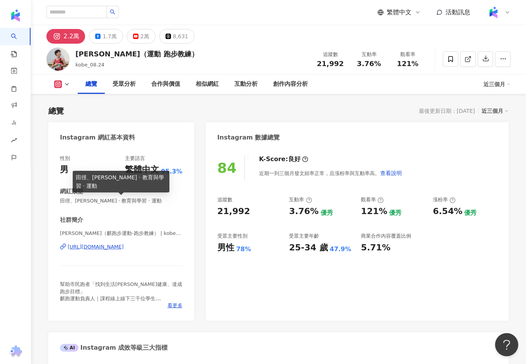
click at [107, 245] on div "[URL][DOMAIN_NAME]" at bounding box center [96, 246] width 56 height 7
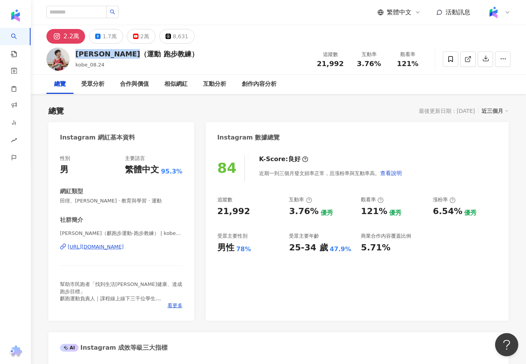
drag, startPoint x: 156, startPoint y: 54, endPoint x: 74, endPoint y: 53, distance: 81.6
click at [74, 53] on div "[PERSON_NAME]（運動 跑步教練） kobe_08.24 追蹤數 21,992 互動率 3.76% 觀看率 121%" at bounding box center [278, 59] width 495 height 31
copy div "[PERSON_NAME]（運動 跑步教練）"
